Goal: Answer question/provide support: Share knowledge or assist other users

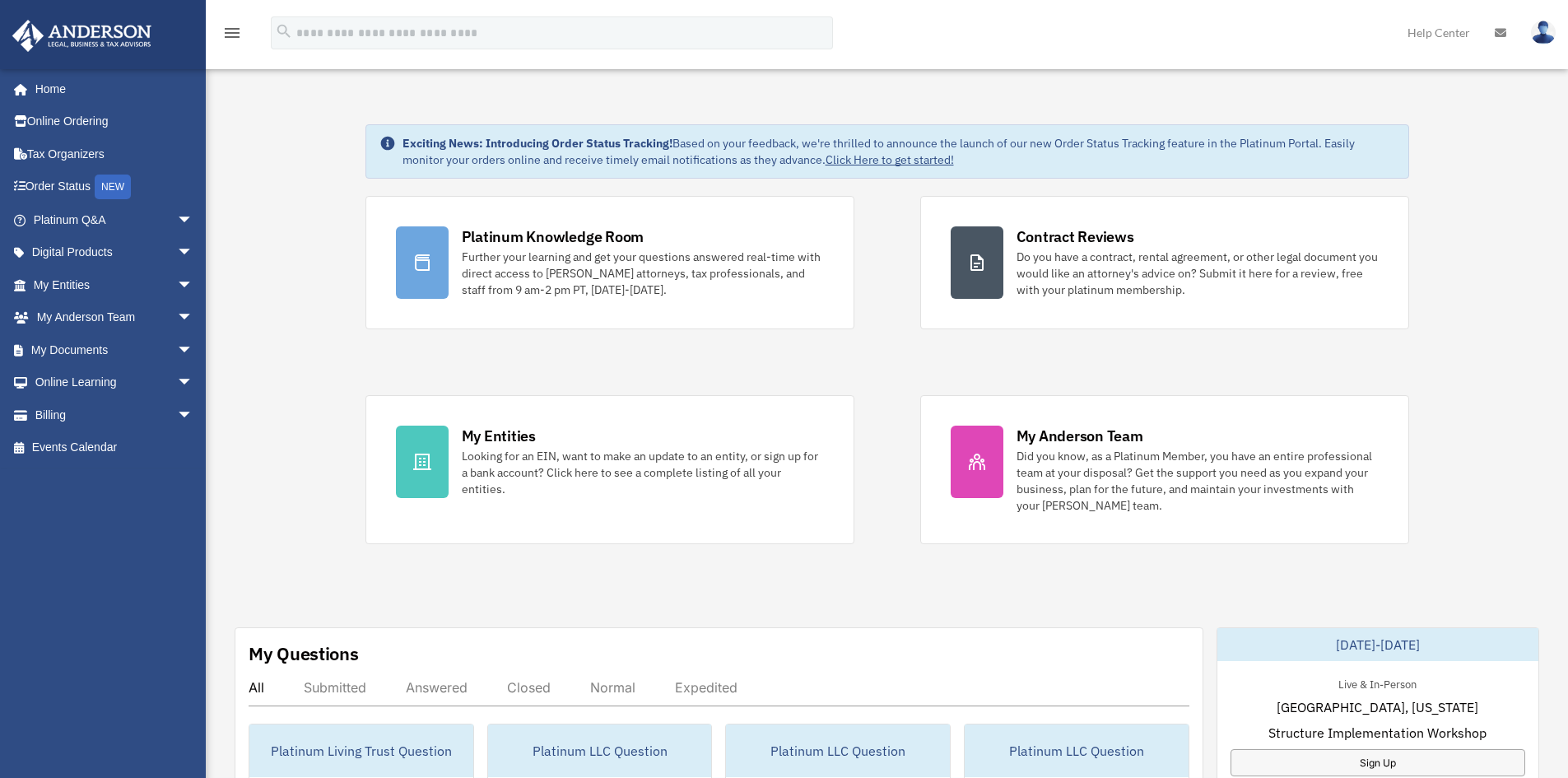
click at [82, 225] on link "Platinum Q&A arrow_drop_down" at bounding box center [114, 220] width 206 height 33
click at [177, 220] on span "arrow_drop_down" at bounding box center [193, 220] width 33 height 34
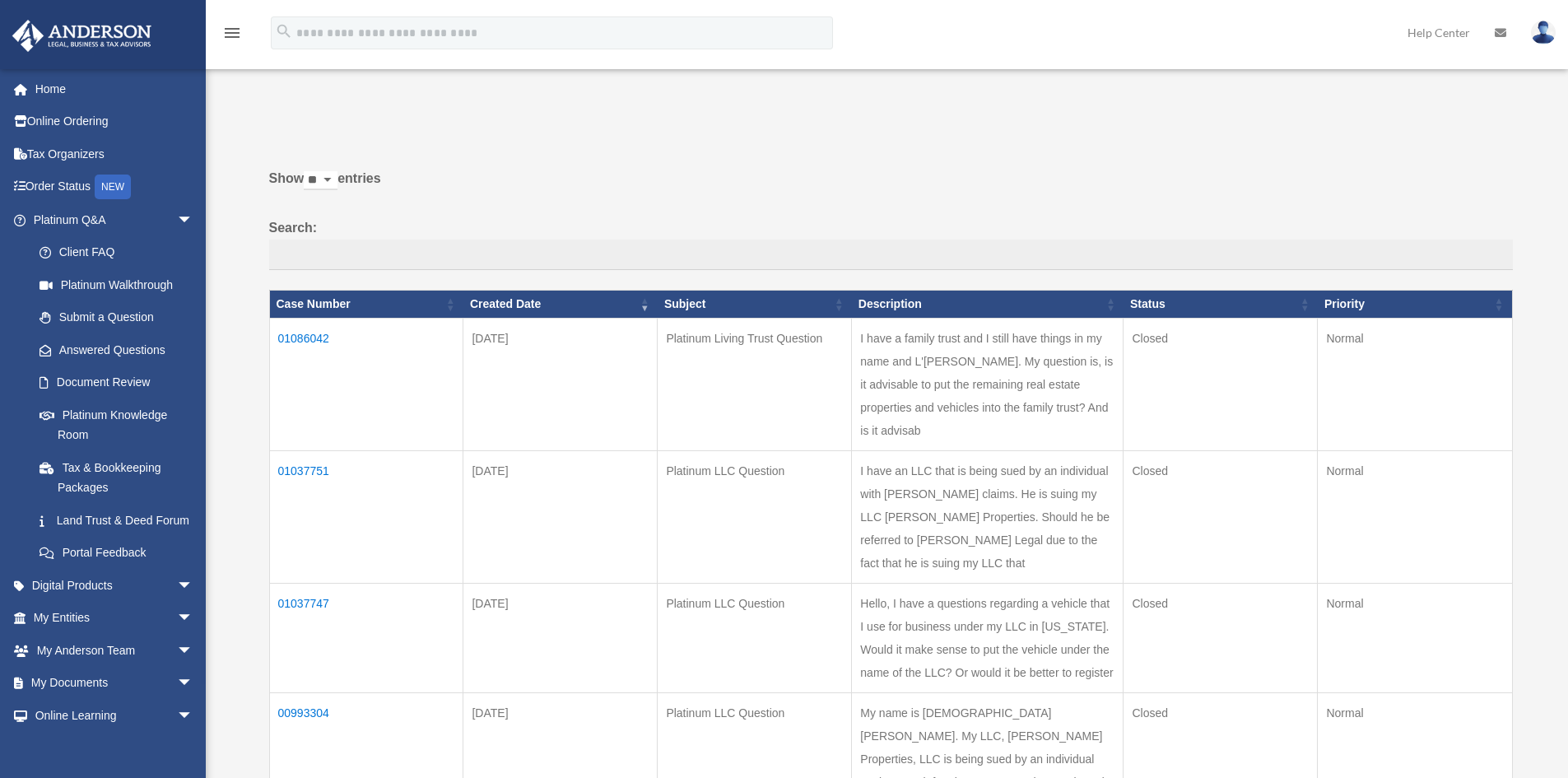
click at [310, 490] on td "01037751" at bounding box center [366, 517] width 194 height 132
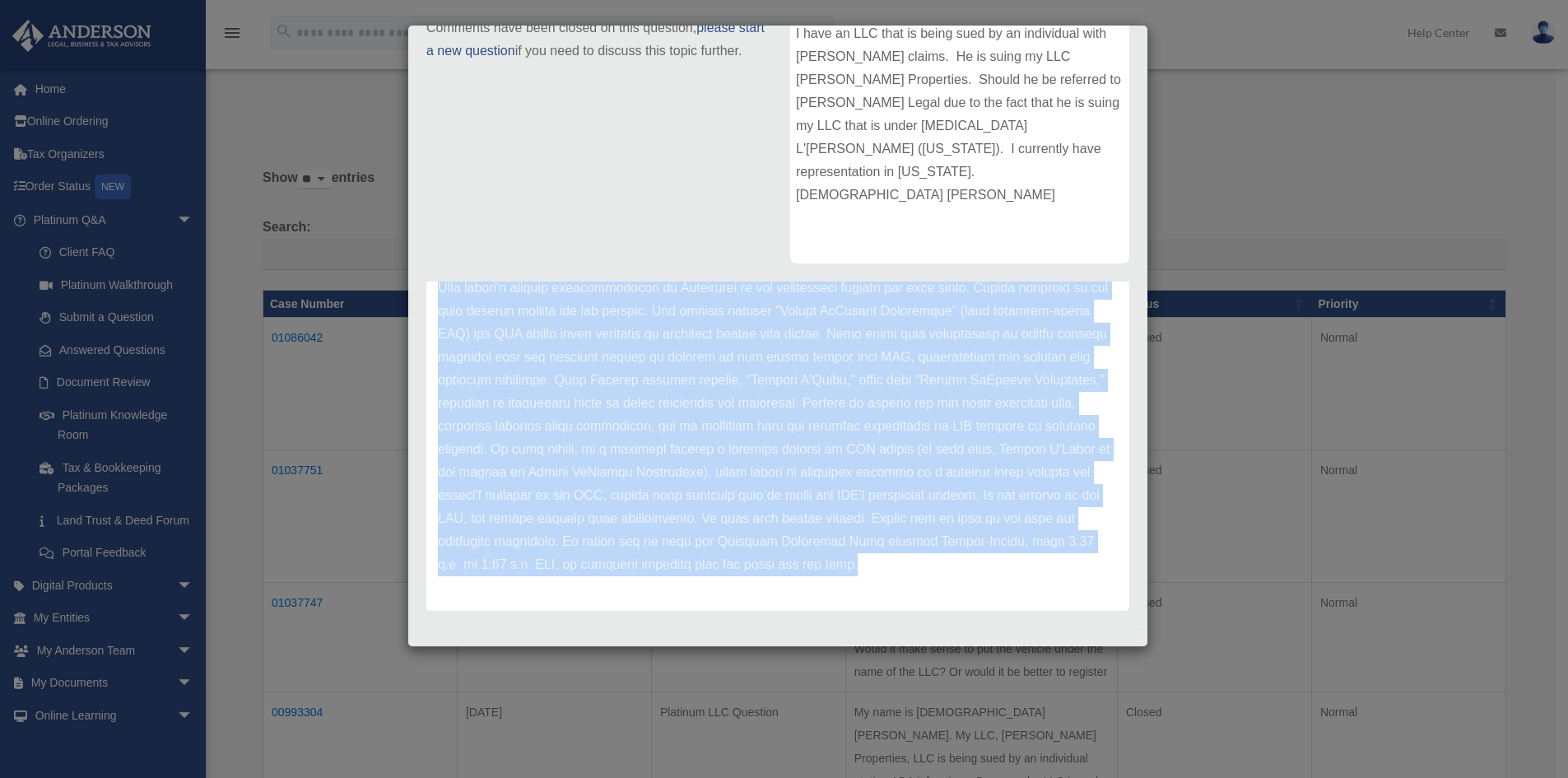
scroll to position [261, 0]
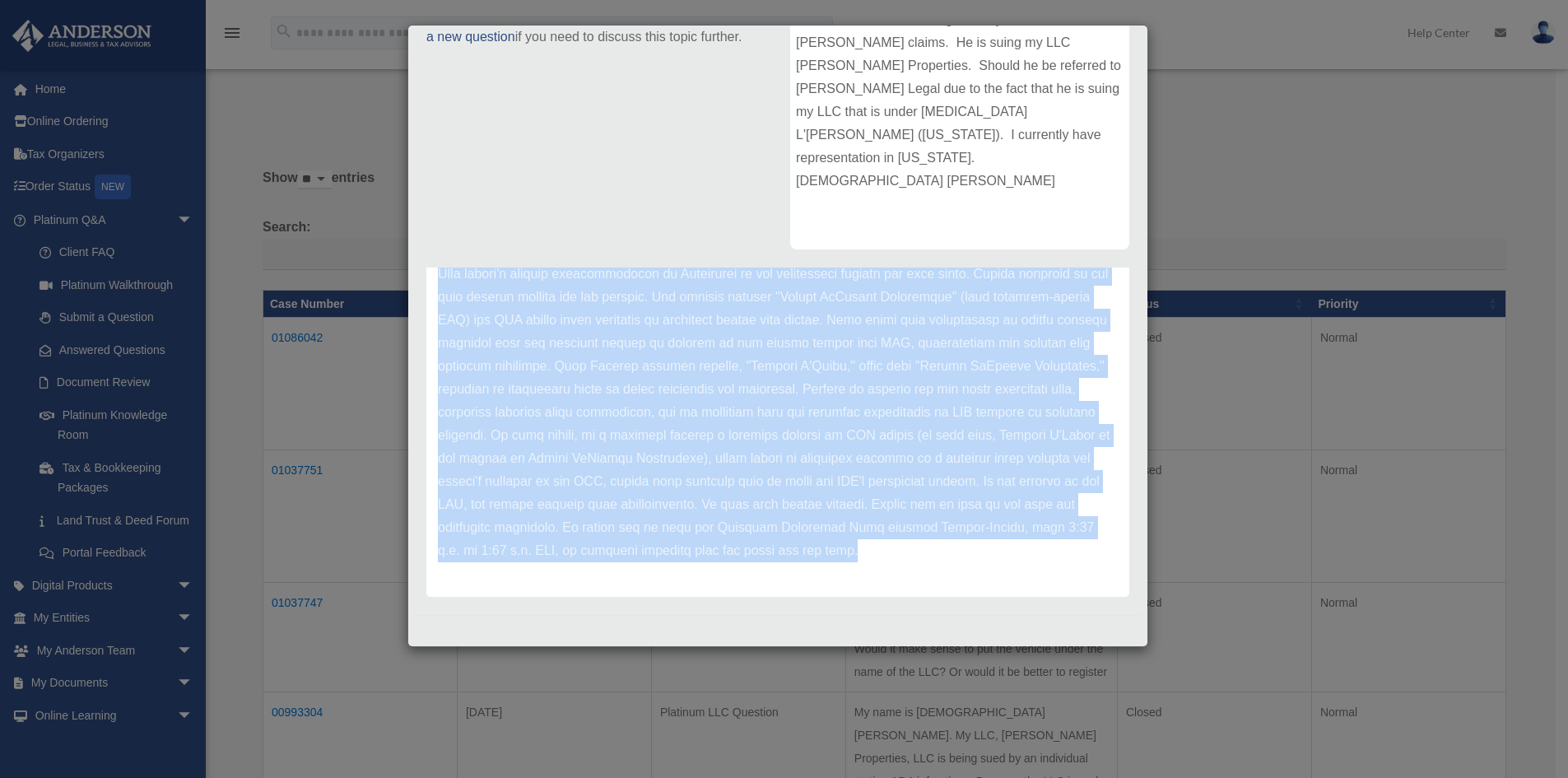
drag, startPoint x: 439, startPoint y: 377, endPoint x: 833, endPoint y: 551, distance: 430.7
click at [849, 573] on div "Update date : [DATE]" at bounding box center [777, 401] width 703 height 392
copy p "Hello [DEMOGRAPHIC_DATA], We do not participate in litigation matters or provid…"
